Goal: Task Accomplishment & Management: Use online tool/utility

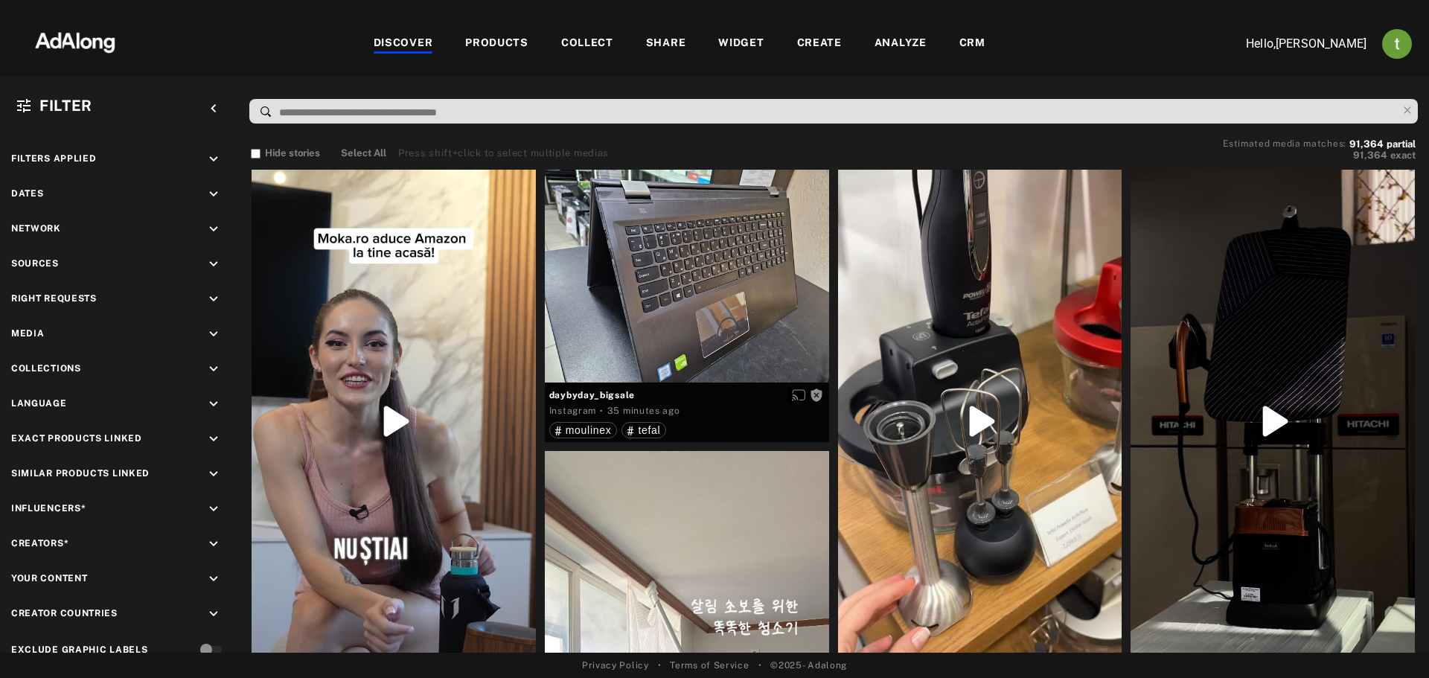
click at [964, 37] on div "CRM" at bounding box center [972, 44] width 26 height 18
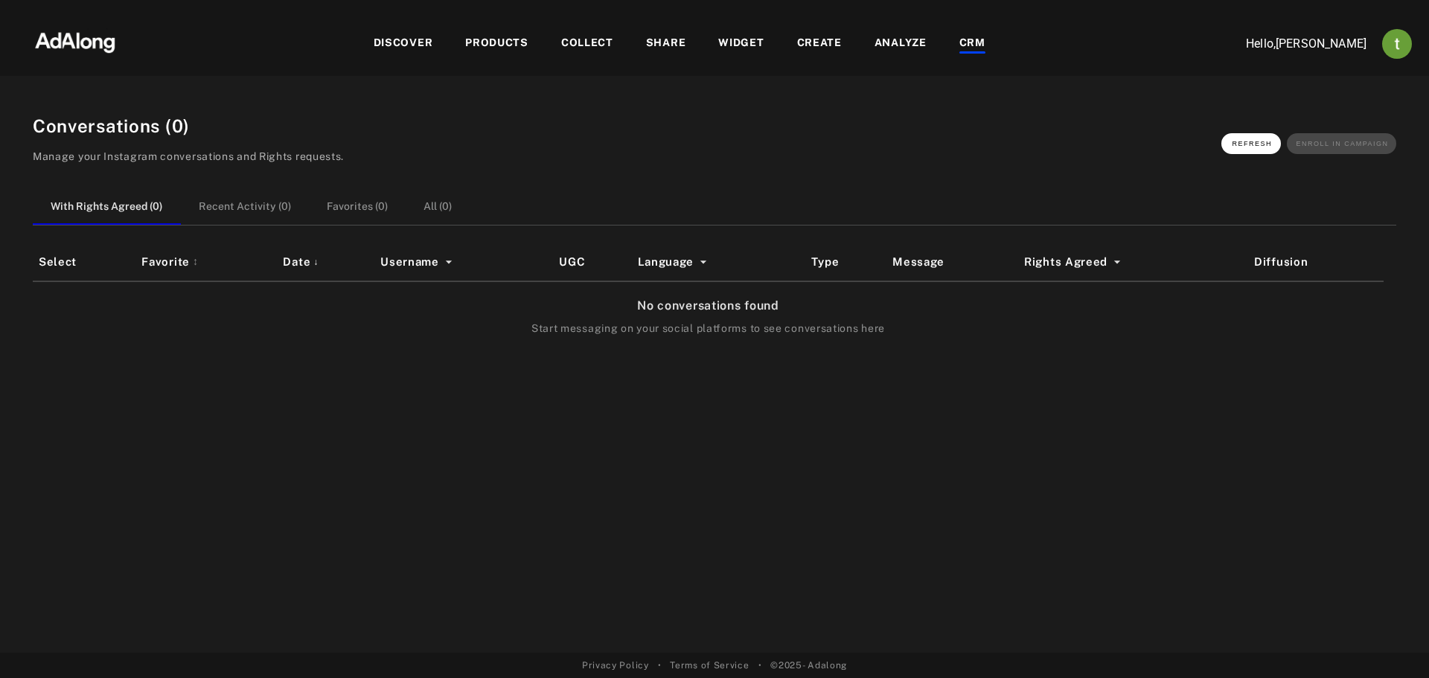
click at [1238, 146] on span "Refresh" at bounding box center [1252, 143] width 40 height 7
click at [426, 46] on div "DISCOVER" at bounding box center [404, 44] width 60 height 18
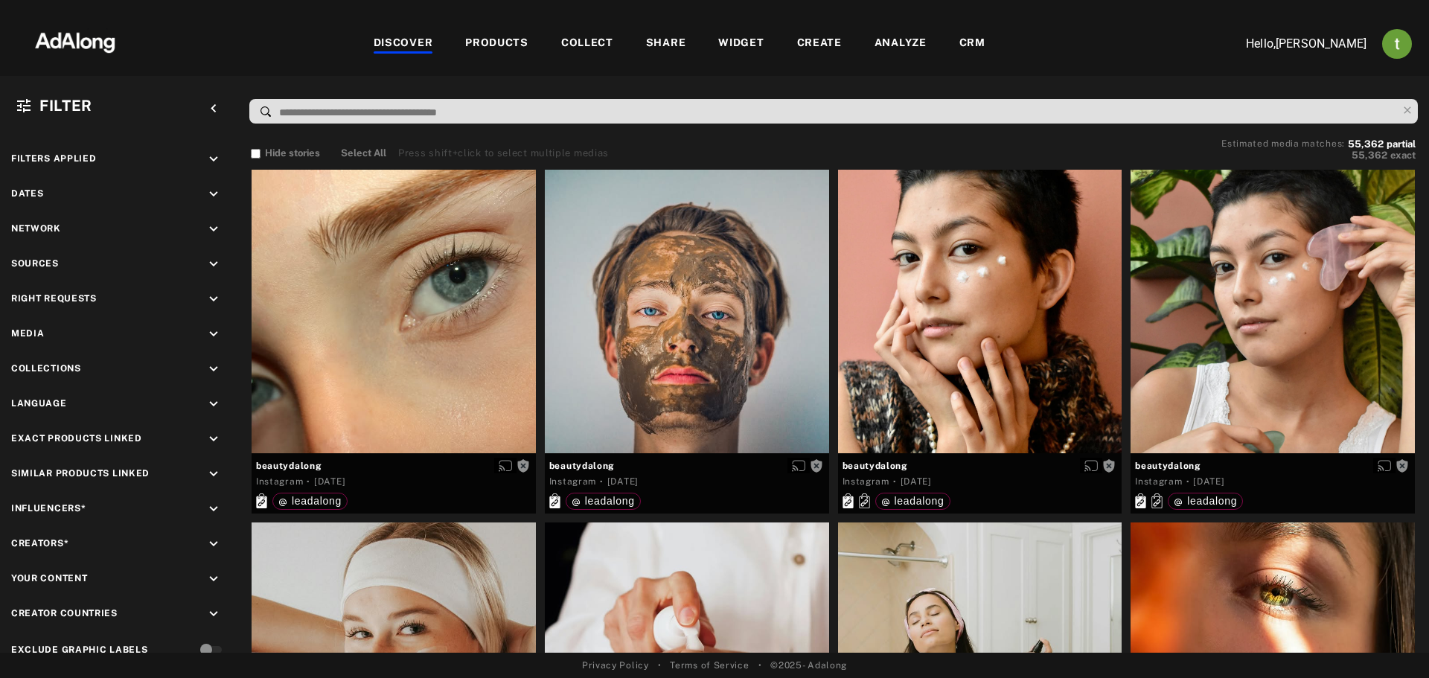
click at [754, 36] on div "WIDGET" at bounding box center [740, 44] width 45 height 18
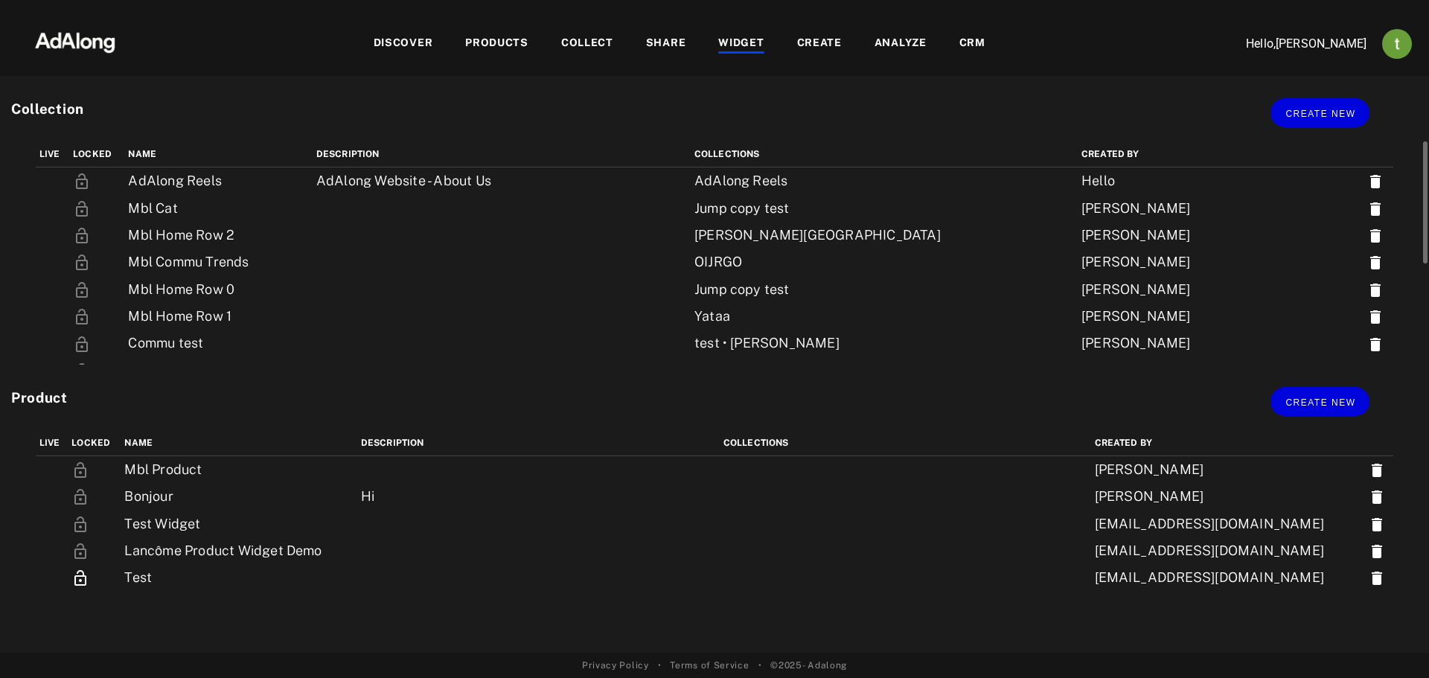
scroll to position [182, 0]
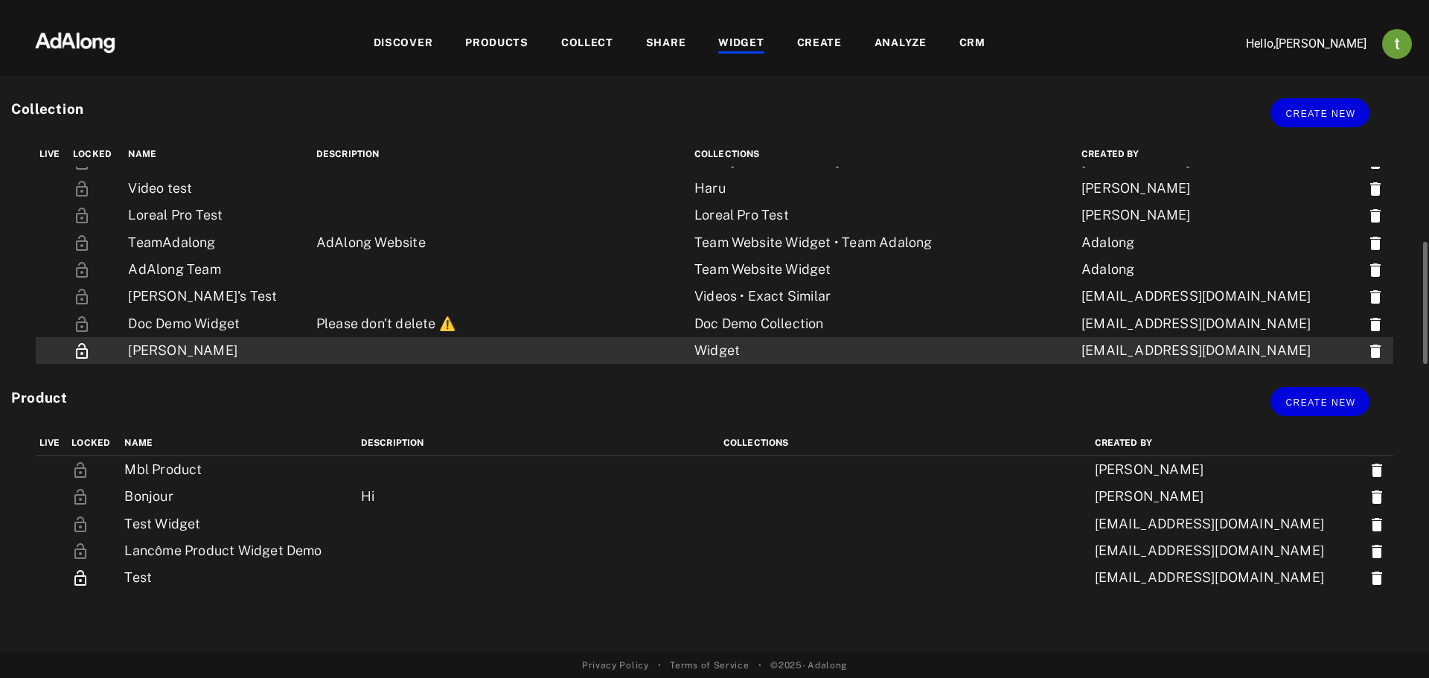
click at [227, 346] on td "Thibaut Widget" at bounding box center [218, 350] width 188 height 27
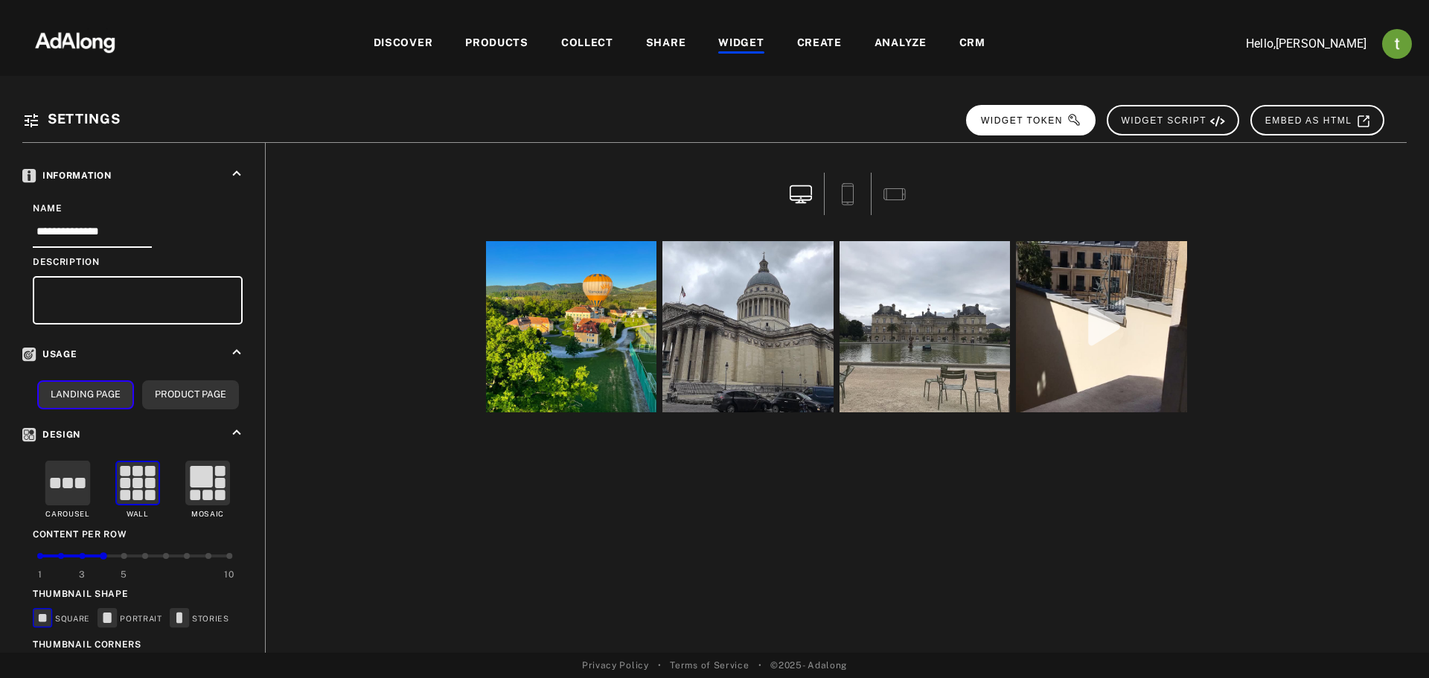
click at [1054, 120] on span "WIDGET TOKEN" at bounding box center [1031, 120] width 100 height 10
